Goal: Check status: Check status

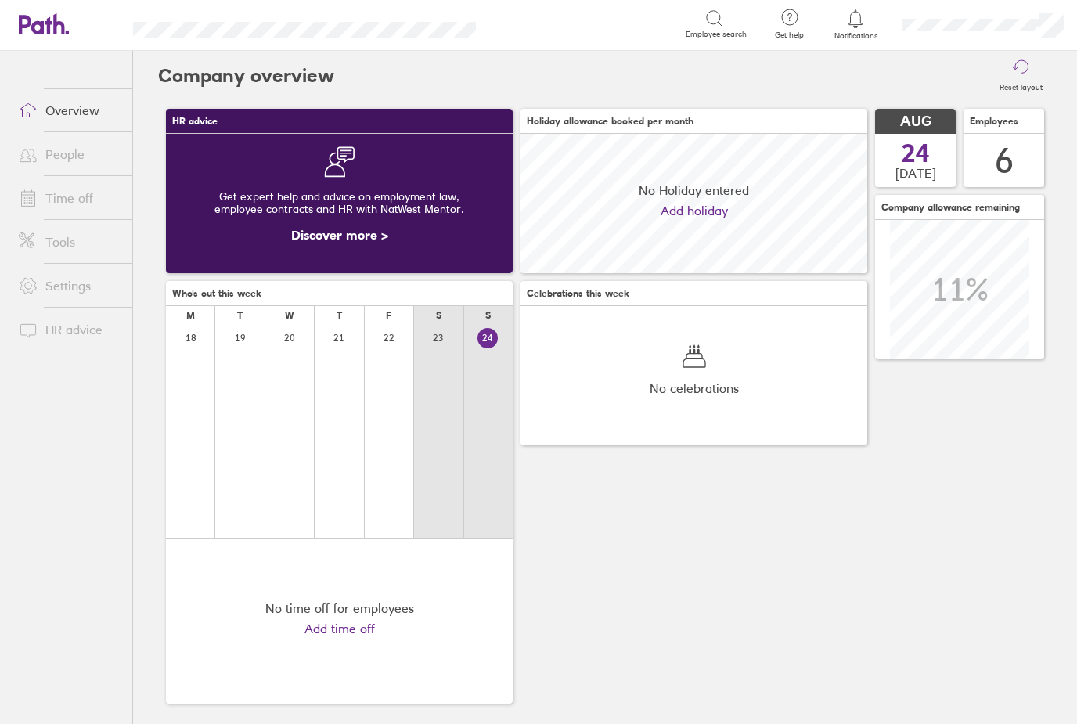
scroll to position [139, 347]
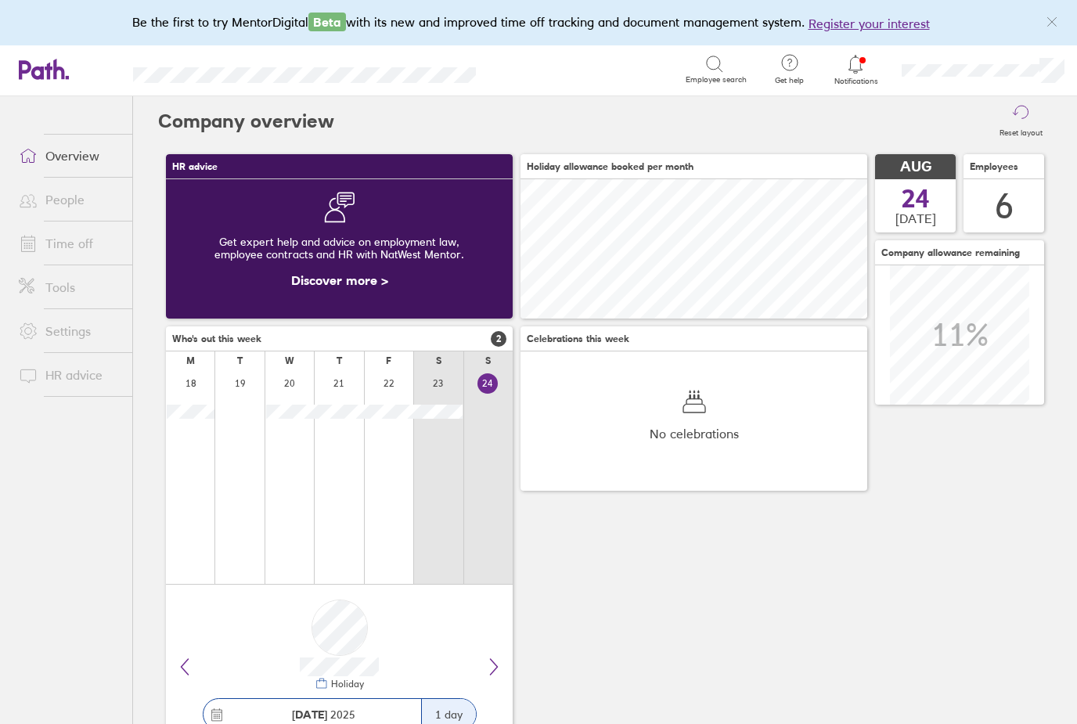
click at [850, 59] on icon at bounding box center [855, 64] width 19 height 19
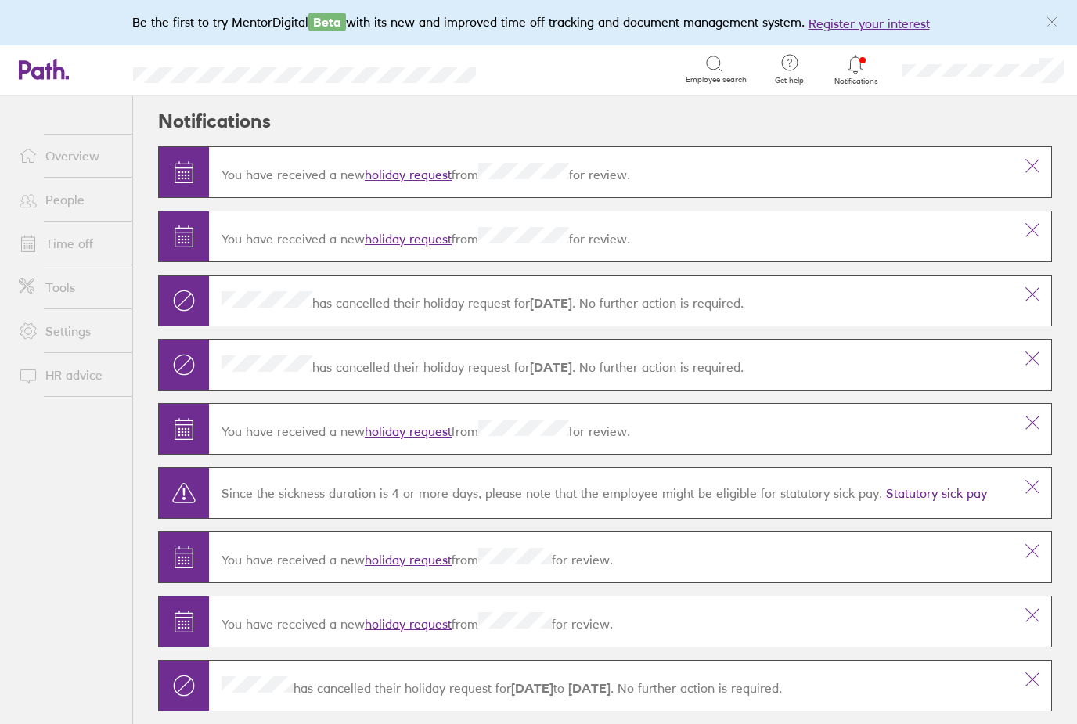
click at [417, 172] on link "holiday request" at bounding box center [408, 175] width 87 height 16
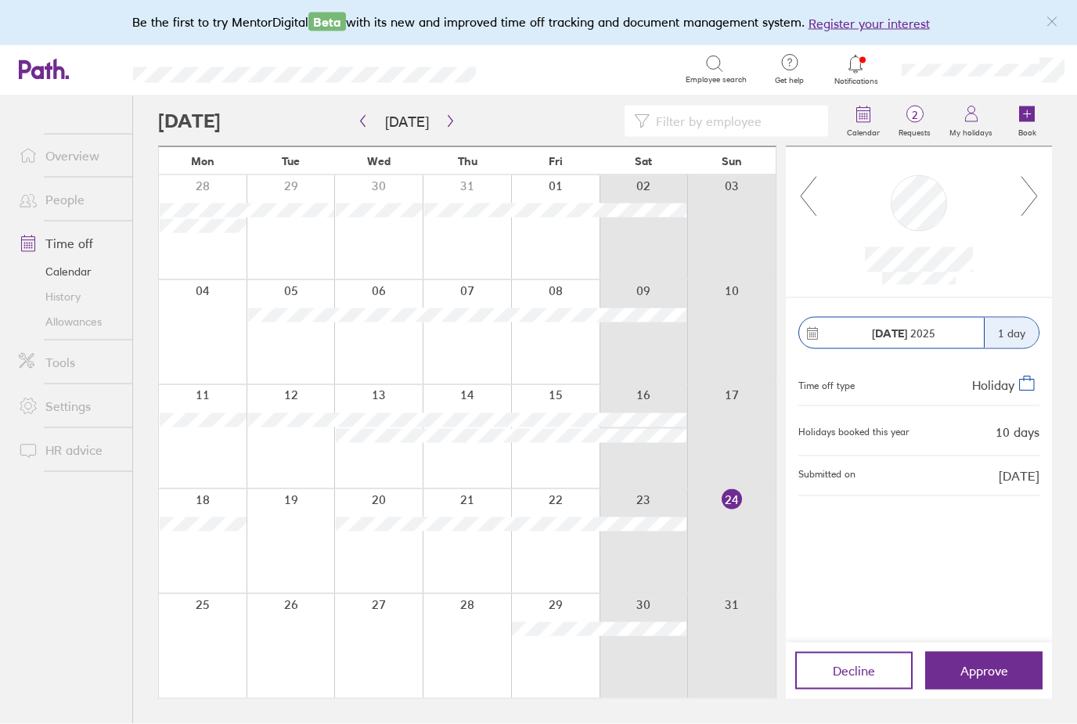
scroll to position [50, 0]
click at [1026, 175] on icon at bounding box center [1030, 196] width 20 height 42
click at [1035, 175] on icon at bounding box center [1030, 196] width 20 height 42
click at [1031, 175] on icon at bounding box center [1030, 196] width 20 height 42
click at [1025, 175] on icon at bounding box center [1030, 196] width 20 height 42
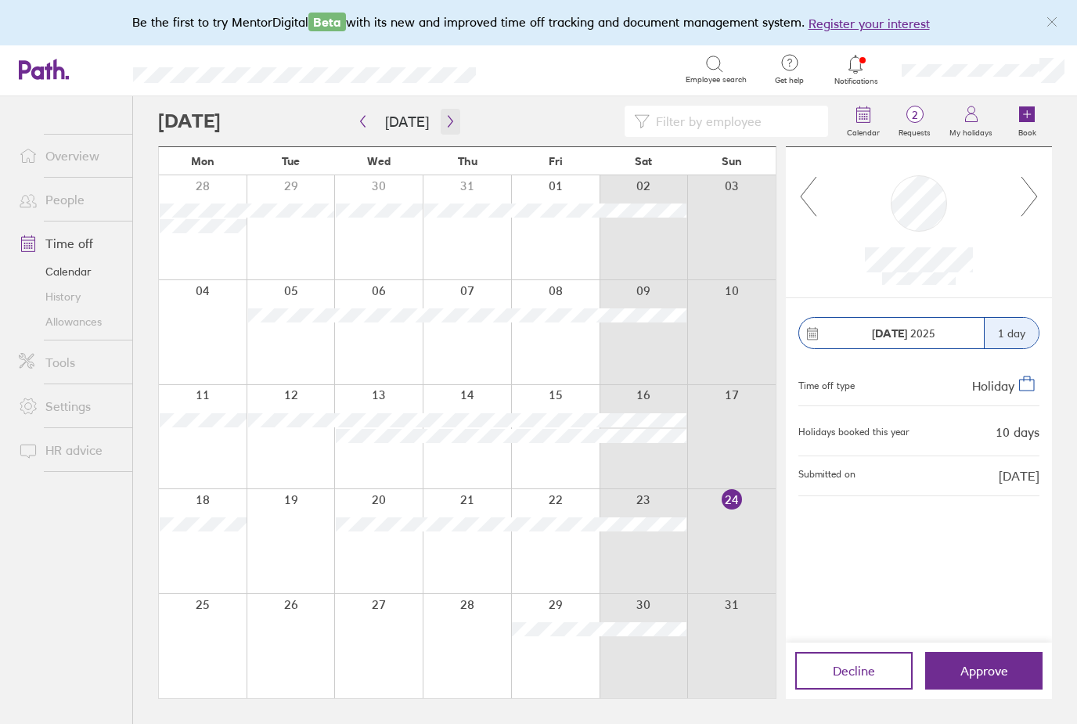
click at [452, 109] on button "button" at bounding box center [451, 122] width 20 height 26
click at [806, 175] on icon at bounding box center [809, 196] width 20 height 42
click at [814, 175] on icon at bounding box center [809, 196] width 20 height 42
click at [810, 175] on icon at bounding box center [809, 196] width 20 height 42
